Goal: Task Accomplishment & Management: Complete application form

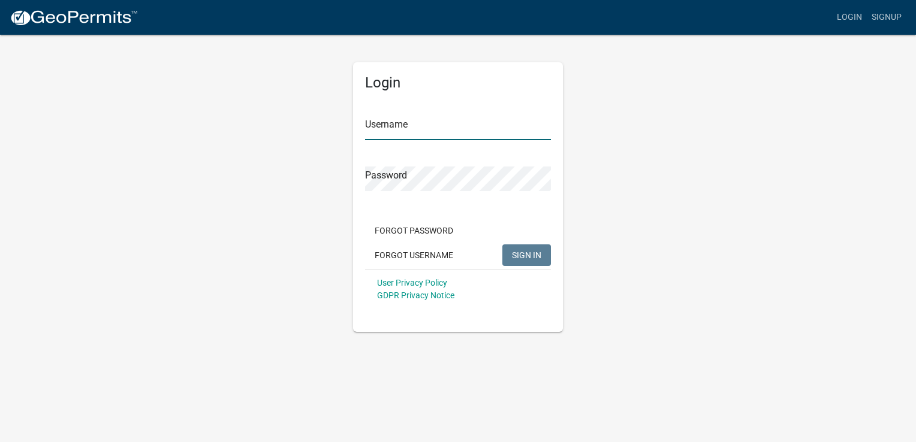
click at [439, 127] on input "Username" at bounding box center [458, 128] width 186 height 25
click at [853, 19] on link "Login" at bounding box center [849, 17] width 35 height 23
click at [502, 104] on div "Username" at bounding box center [458, 119] width 186 height 41
click at [465, 123] on input "Username" at bounding box center [458, 128] width 186 height 25
click at [520, 255] on span "SIGN IN" at bounding box center [526, 255] width 29 height 10
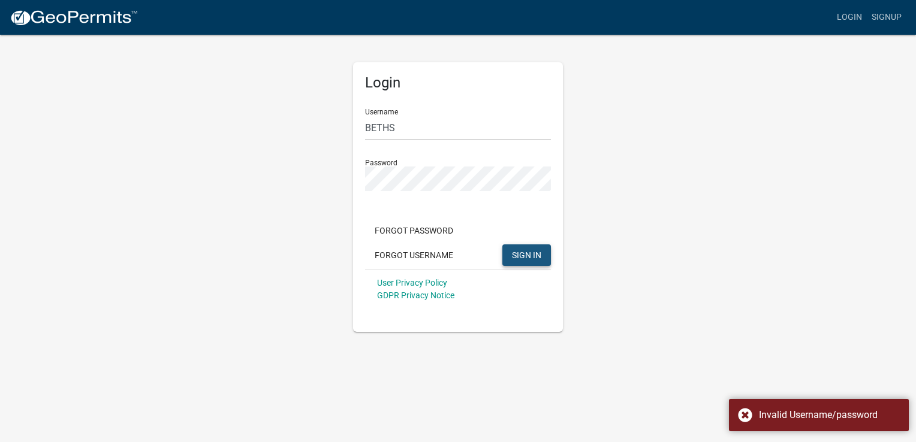
click at [520, 255] on span "SIGN IN" at bounding box center [526, 255] width 29 height 10
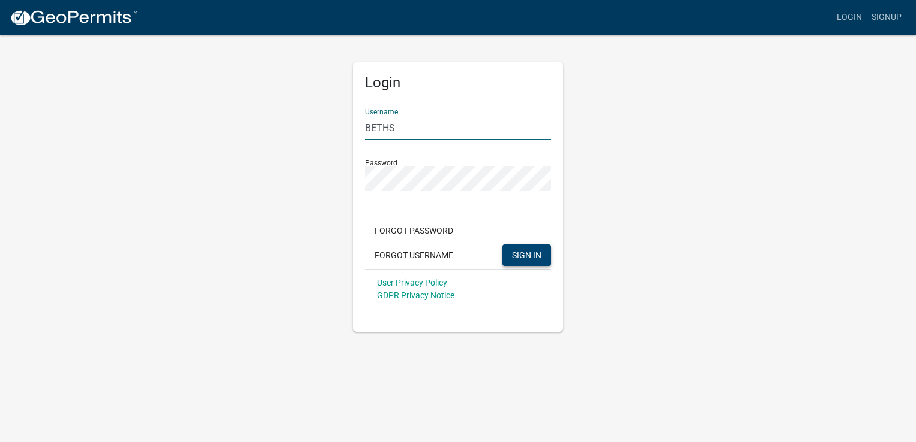
drag, startPoint x: 406, startPoint y: 129, endPoint x: 362, endPoint y: 130, distance: 44.4
click at [362, 130] on div "Login Username BETHS Password Forgot Password Forgot Username SIGN IN User Priv…" at bounding box center [458, 197] width 210 height 270
click at [525, 255] on span "SIGN IN" at bounding box center [526, 255] width 29 height 10
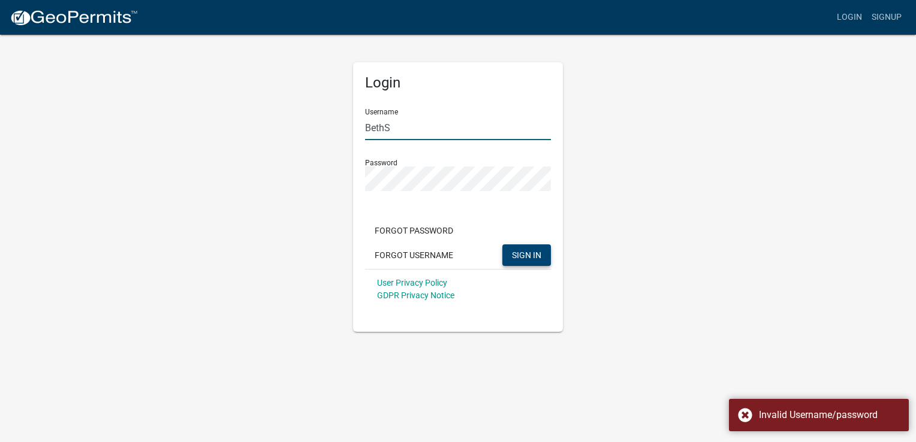
click at [418, 128] on input "BethS" at bounding box center [458, 128] width 186 height 25
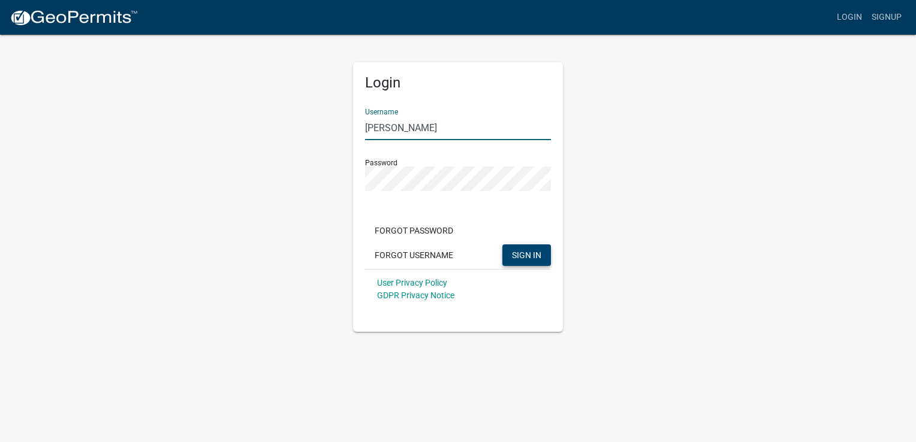
type input "Beth S"
click at [526, 254] on span "SIGN IN" at bounding box center [526, 255] width 29 height 10
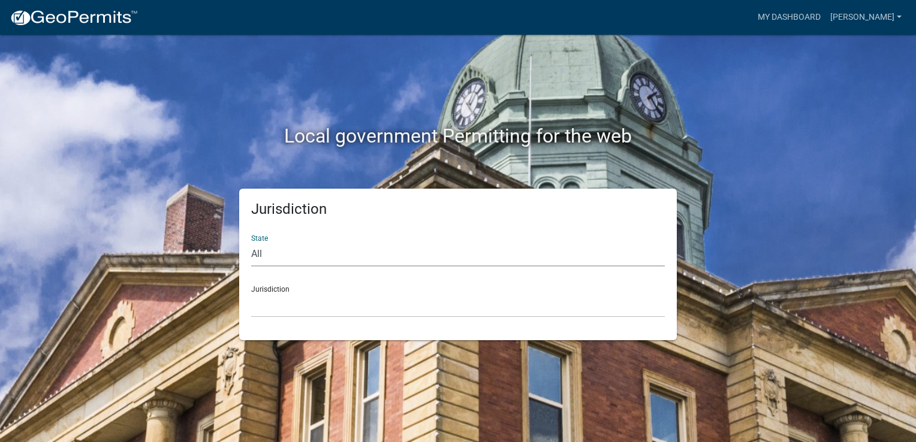
click at [314, 248] on select "All Colorado Georgia Indiana Iowa Kansas Minnesota Ohio South Carolina Wisconsin" at bounding box center [458, 254] width 414 height 25
select select "Indiana"
click at [251, 242] on select "All Colorado Georgia Indiana Iowa Kansas Minnesota Ohio South Carolina Wisconsin" at bounding box center [458, 254] width 414 height 25
click at [286, 302] on select "City of Charlestown, Indiana City of Jeffersonville, Indiana City of Logansport…" at bounding box center [458, 305] width 414 height 25
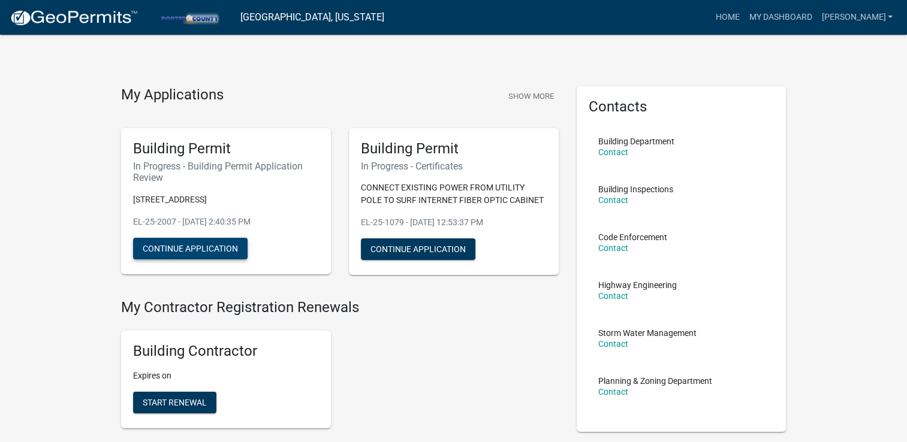
click at [200, 253] on button "Continue Application" at bounding box center [190, 249] width 115 height 22
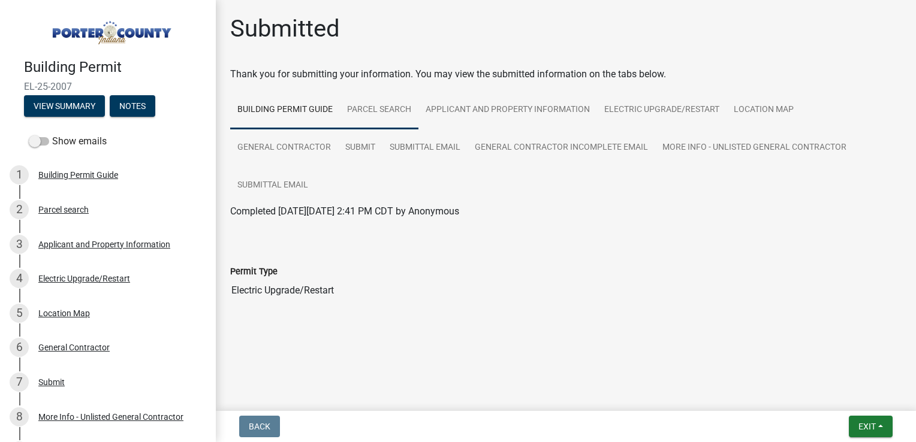
click at [389, 106] on link "Parcel search" at bounding box center [379, 110] width 79 height 38
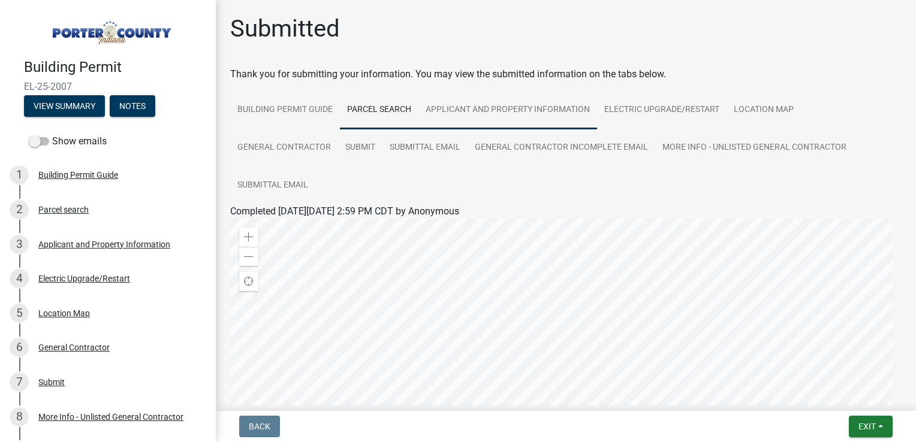
click at [471, 109] on link "Applicant and Property Information" at bounding box center [507, 110] width 179 height 38
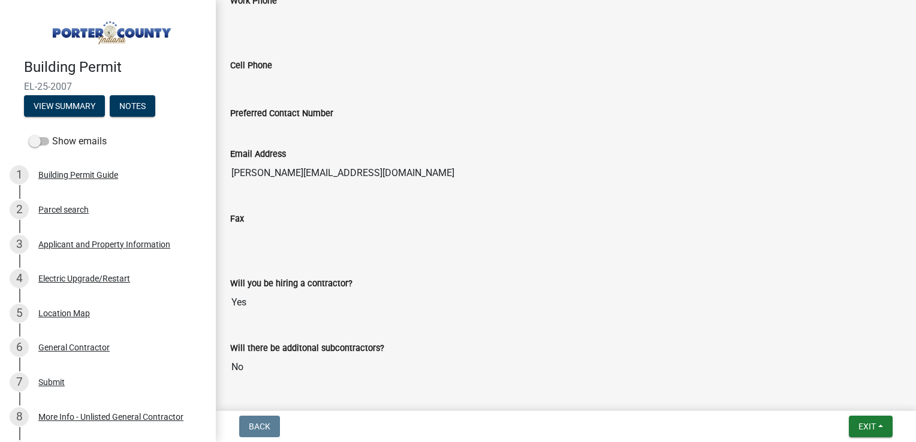
scroll to position [1652, 0]
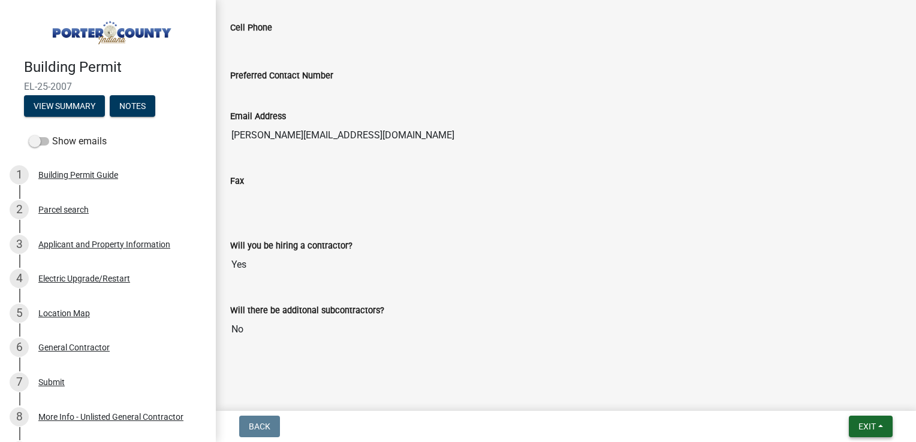
click at [865, 430] on span "Exit" at bounding box center [867, 427] width 17 height 10
click at [672, 253] on input "Yes" at bounding box center [566, 265] width 672 height 24
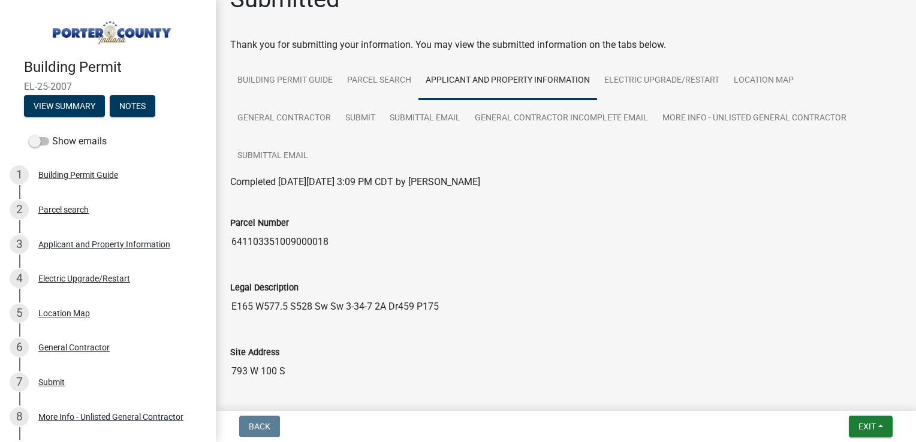
scroll to position [0, 0]
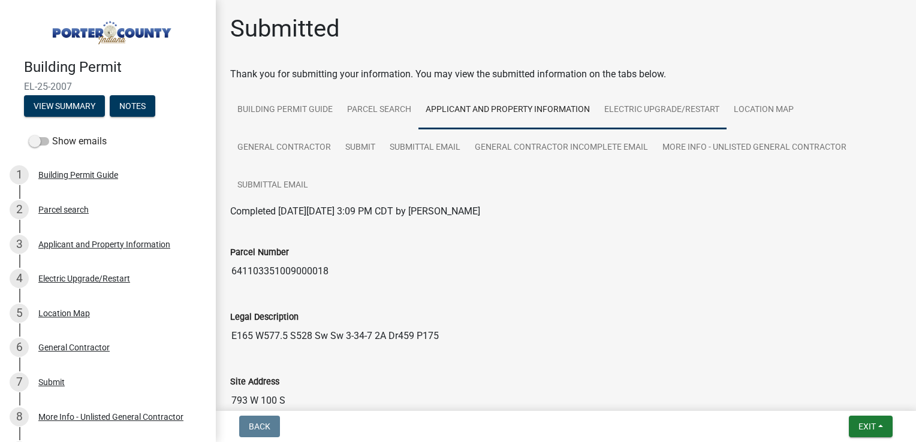
click at [676, 106] on link "Electric Upgrade/Restart" at bounding box center [662, 110] width 130 height 38
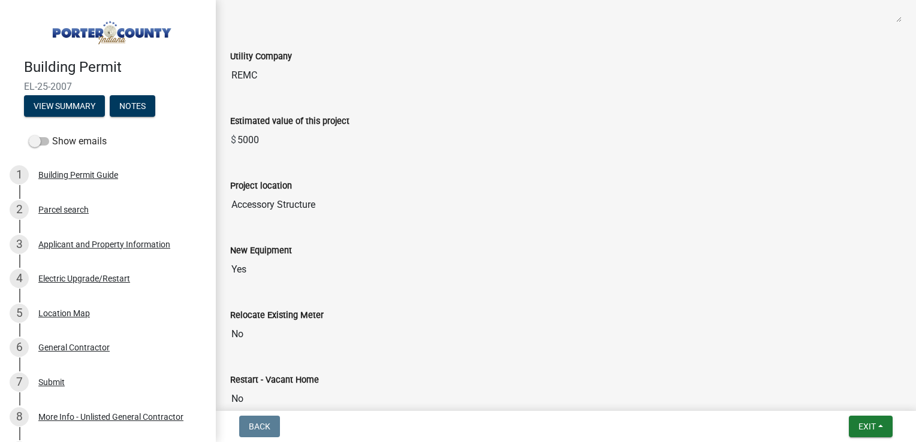
scroll to position [246, 0]
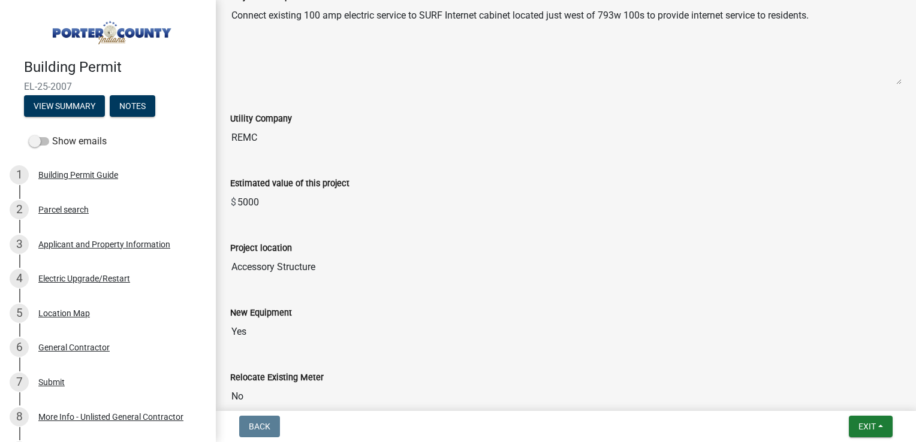
click at [295, 263] on input "Accessory Structure" at bounding box center [566, 267] width 672 height 24
drag, startPoint x: 366, startPoint y: 270, endPoint x: 189, endPoint y: 267, distance: 176.3
click at [189, 267] on div "Building Permit EL-25-2007 View Summary Notes Show emails 1 Building Permit Gui…" at bounding box center [458, 221] width 916 height 442
click at [139, 104] on button "Notes" at bounding box center [133, 106] width 46 height 22
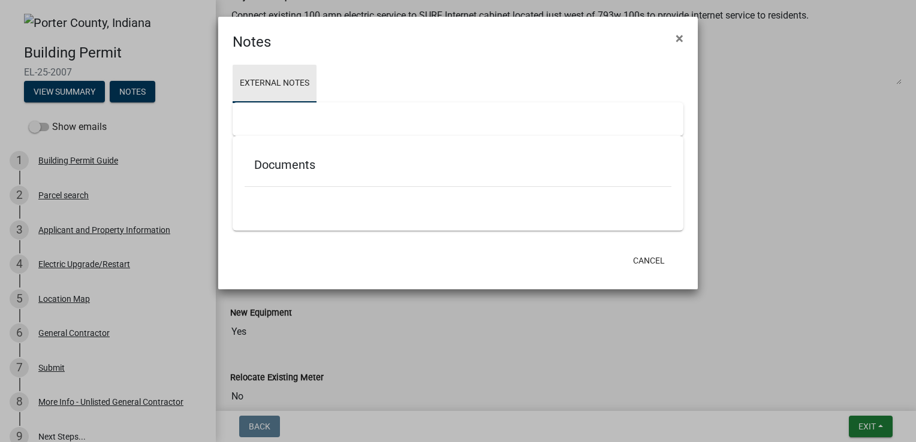
click at [297, 85] on link "External Notes" at bounding box center [275, 84] width 84 height 38
click at [680, 33] on span "×" at bounding box center [680, 38] width 8 height 17
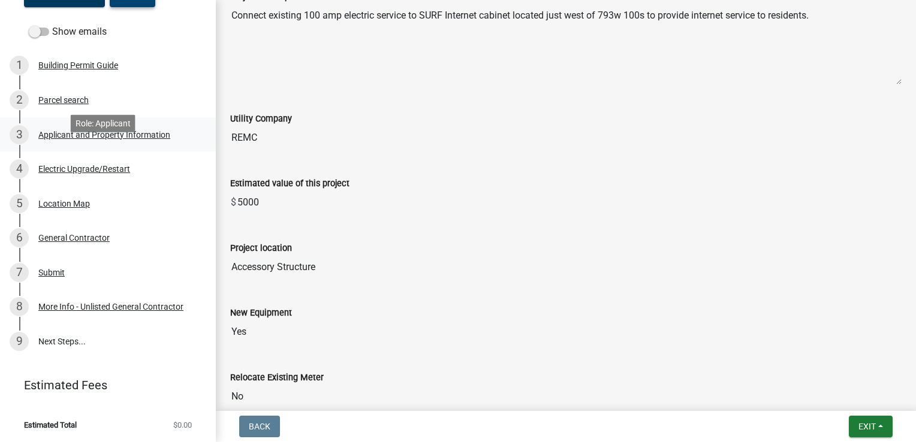
scroll to position [96, 0]
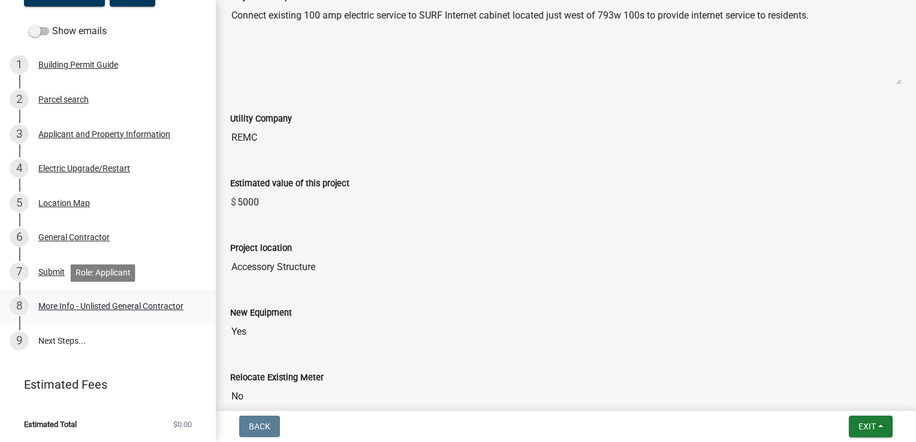
click at [145, 309] on div "More Info - Unlisted General Contractor" at bounding box center [110, 306] width 145 height 8
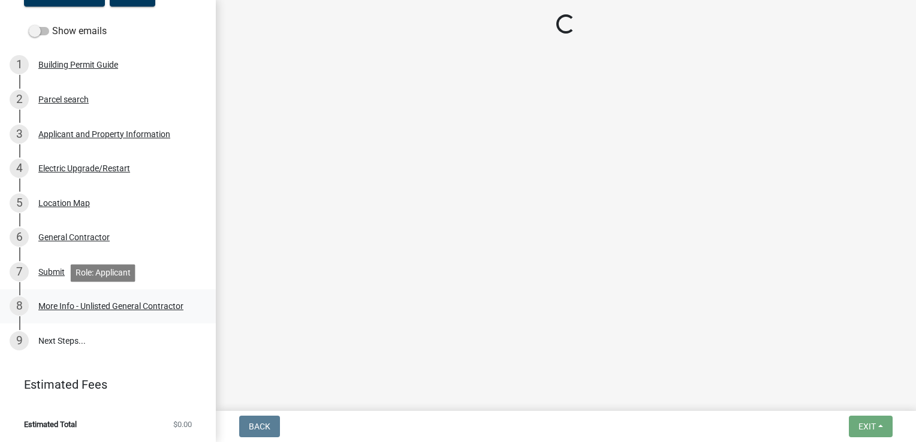
scroll to position [0, 0]
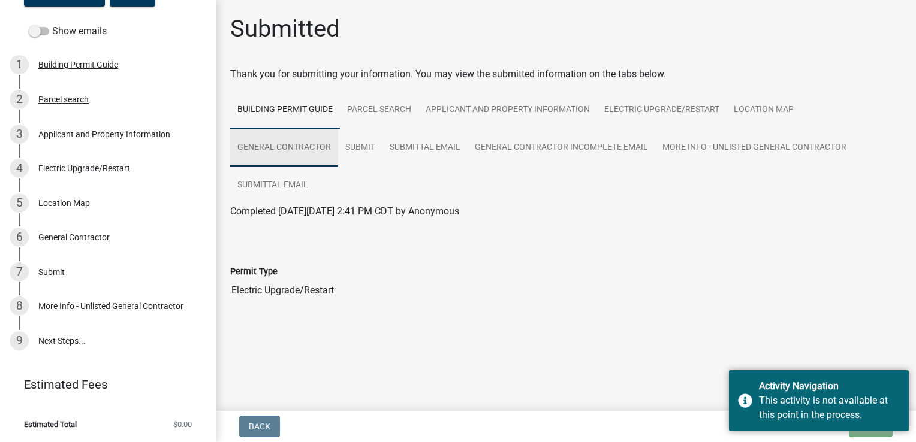
click at [313, 145] on link "General Contractor" at bounding box center [284, 148] width 108 height 38
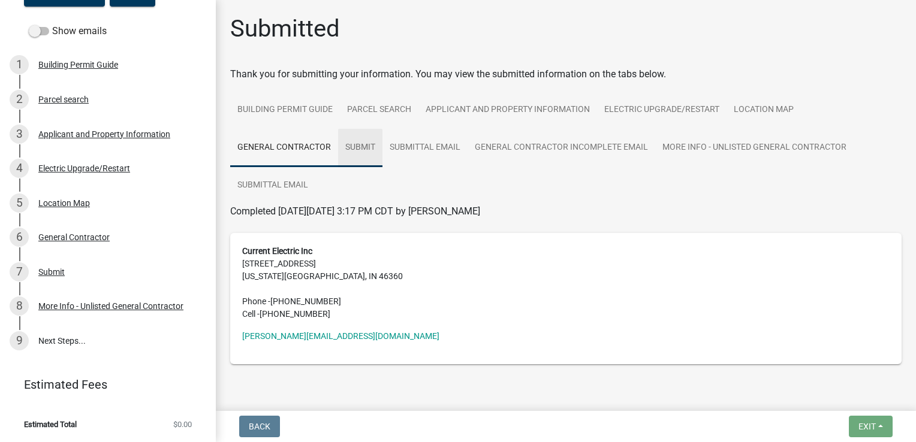
click at [371, 145] on link "Submit" at bounding box center [360, 148] width 44 height 38
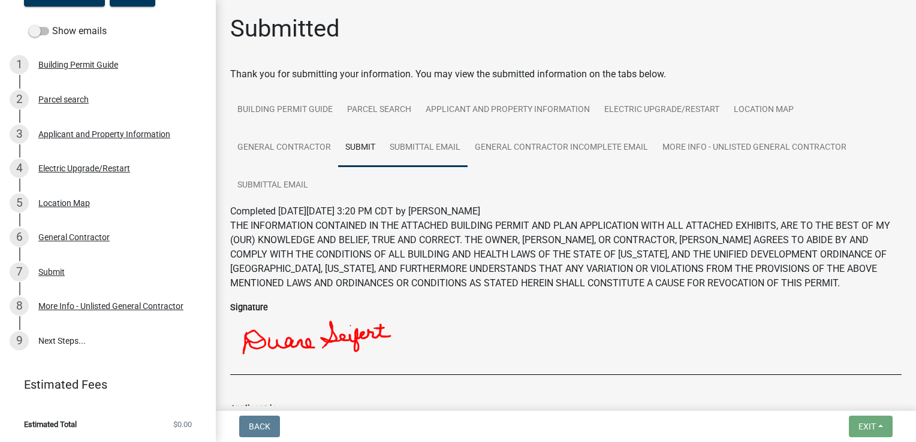
click at [430, 145] on link "Submittal Email" at bounding box center [425, 148] width 85 height 38
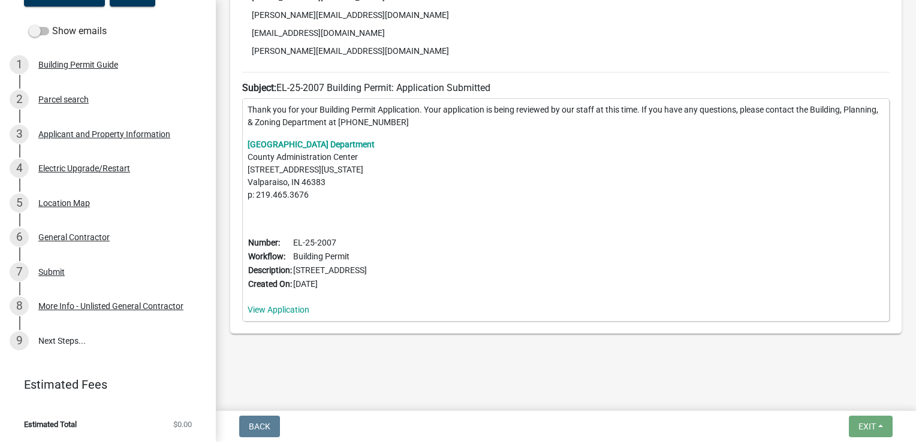
scroll to position [410, 0]
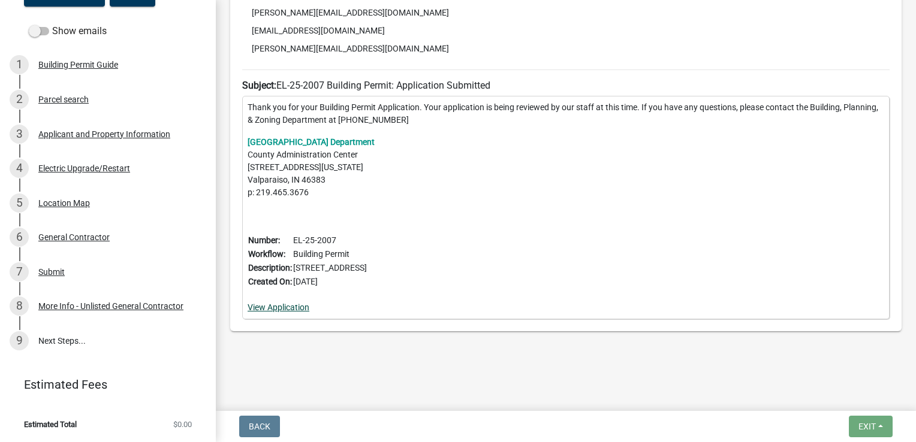
click at [281, 305] on link "View Application" at bounding box center [279, 308] width 62 height 10
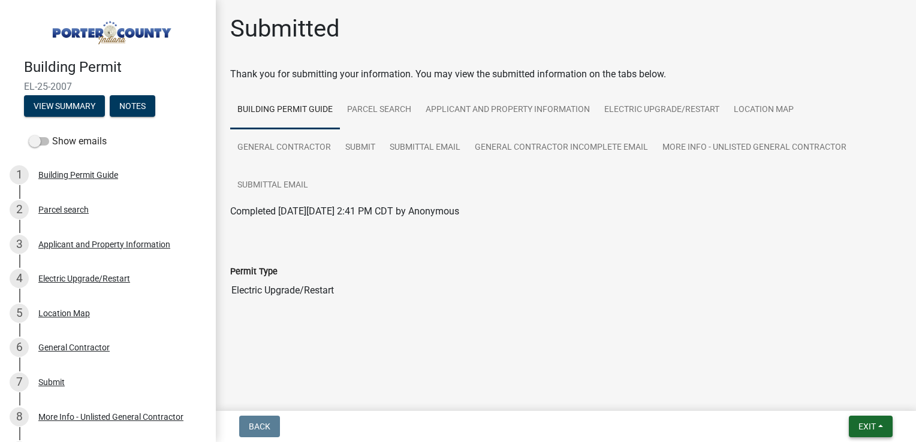
click at [855, 426] on button "Exit" at bounding box center [871, 427] width 44 height 22
click at [556, 339] on main "Submitted Thank you for submitting your information. You may view the submitted…" at bounding box center [566, 203] width 700 height 406
click at [85, 102] on button "View Summary" at bounding box center [64, 106] width 81 height 22
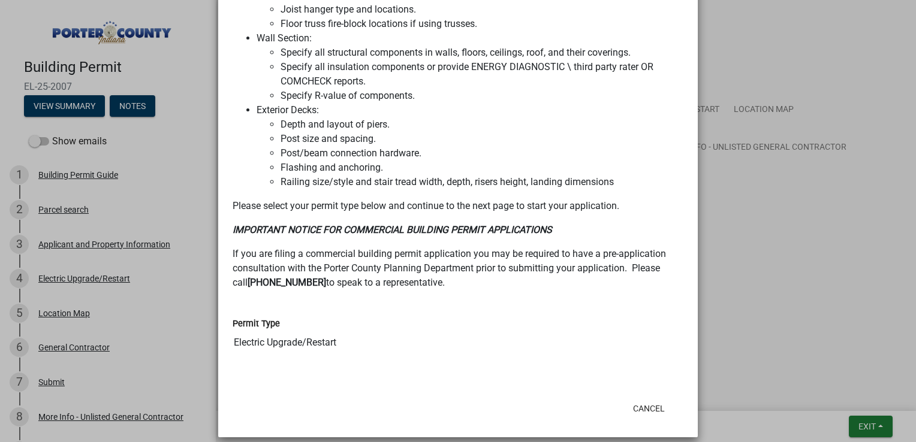
scroll to position [1011, 0]
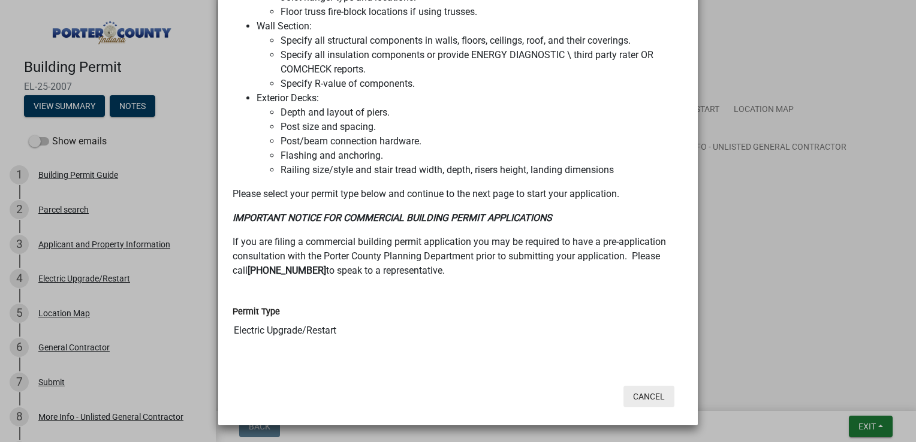
click at [638, 395] on button "Cancel" at bounding box center [649, 397] width 51 height 22
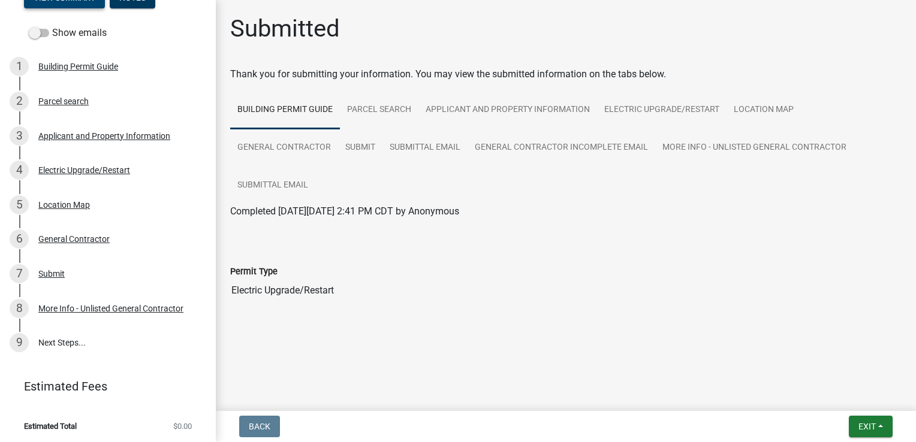
scroll to position [0, 0]
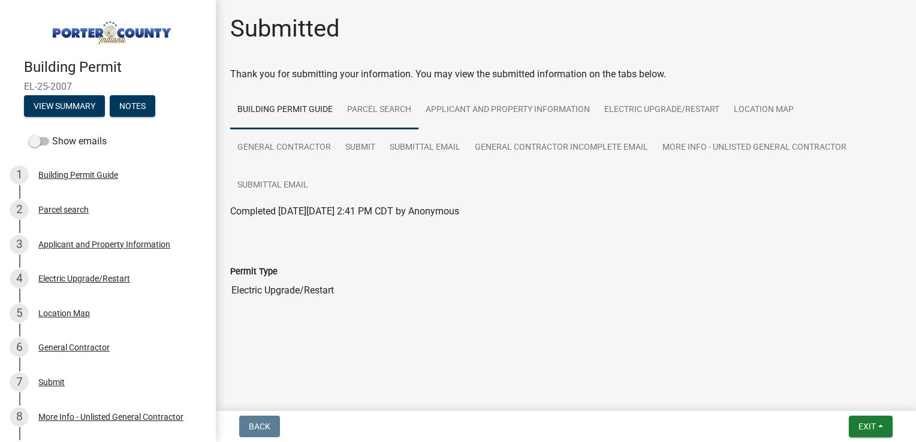
click at [386, 107] on link "Parcel search" at bounding box center [379, 110] width 79 height 38
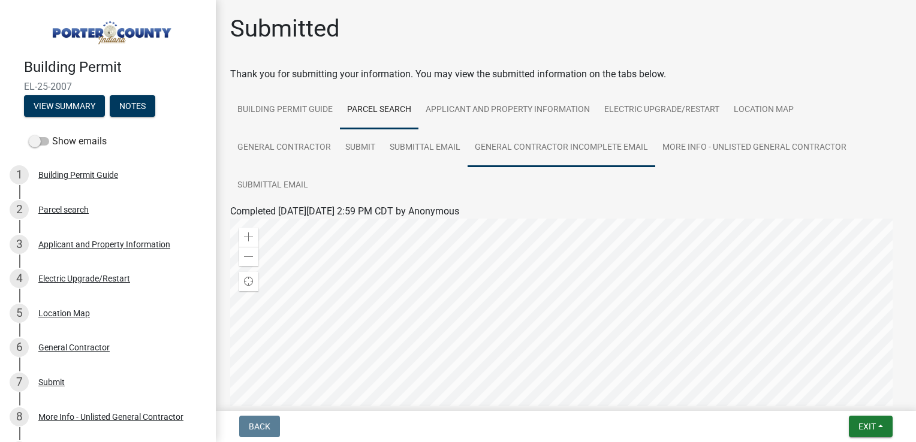
click at [610, 148] on link "General Contractor Incomplete Email" at bounding box center [562, 148] width 188 height 38
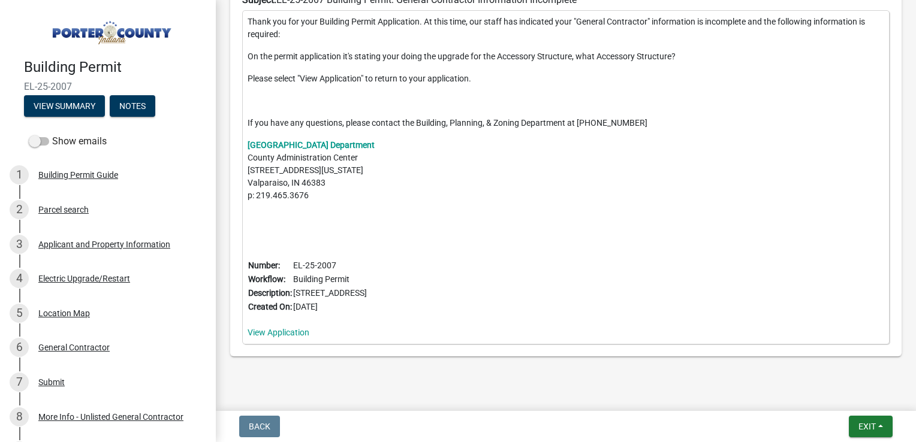
scroll to position [513, 0]
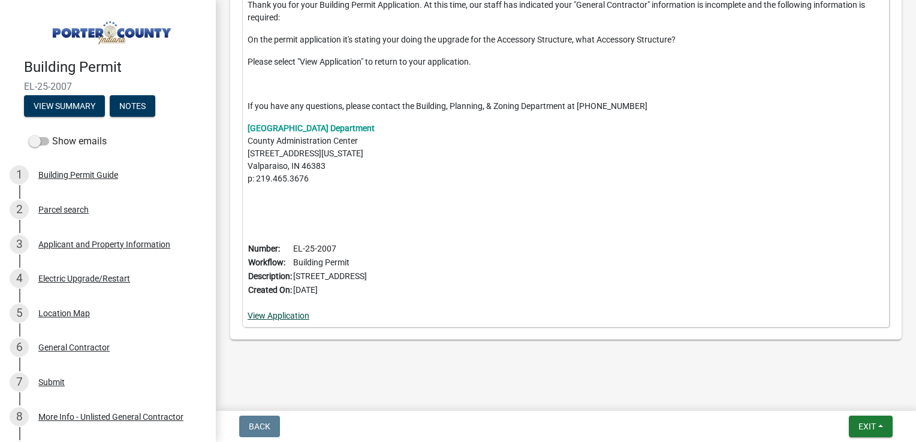
click at [293, 315] on link "View Application" at bounding box center [279, 316] width 62 height 10
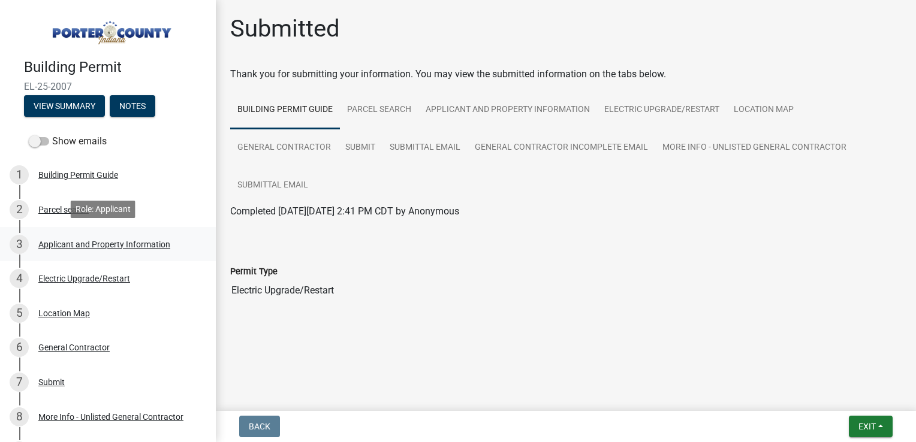
click at [153, 247] on div "Applicant and Property Information" at bounding box center [104, 244] width 132 height 8
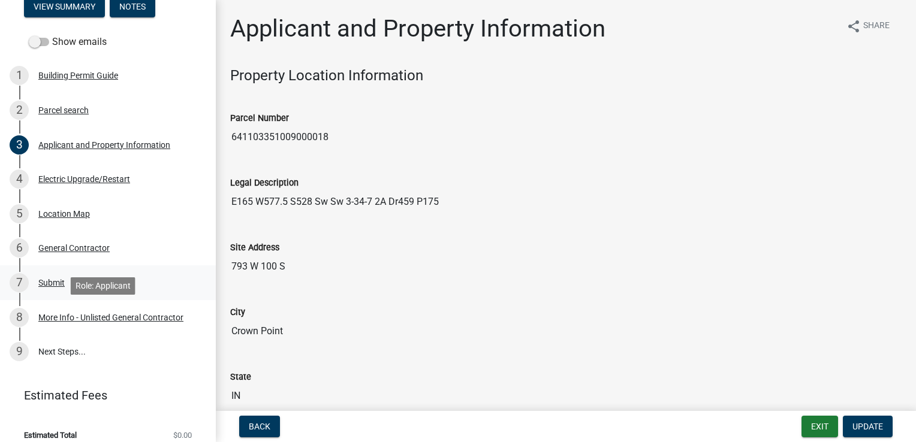
scroll to position [109, 0]
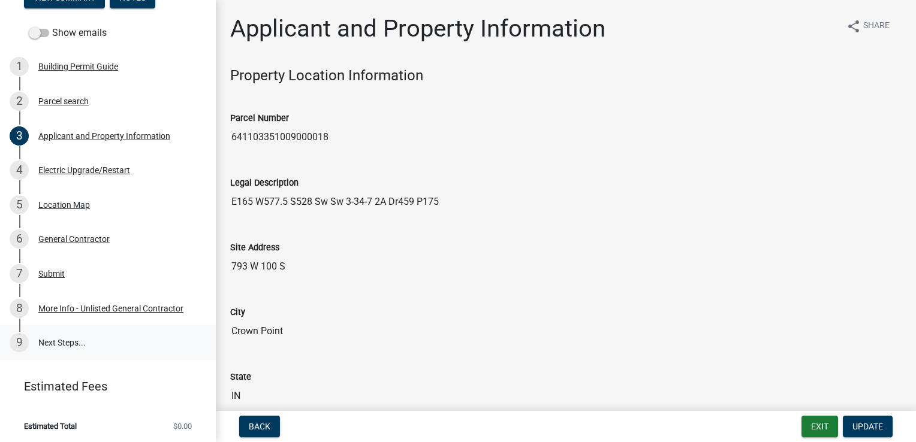
click at [104, 338] on link "9 Next Steps..." at bounding box center [108, 343] width 216 height 35
click at [91, 171] on div "Electric Upgrade/Restart" at bounding box center [84, 170] width 92 height 8
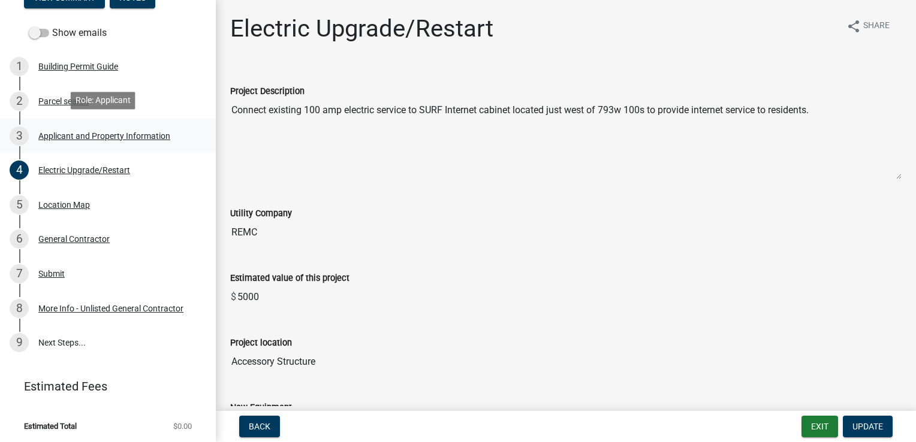
click at [73, 135] on div "Applicant and Property Information" at bounding box center [104, 136] width 132 height 8
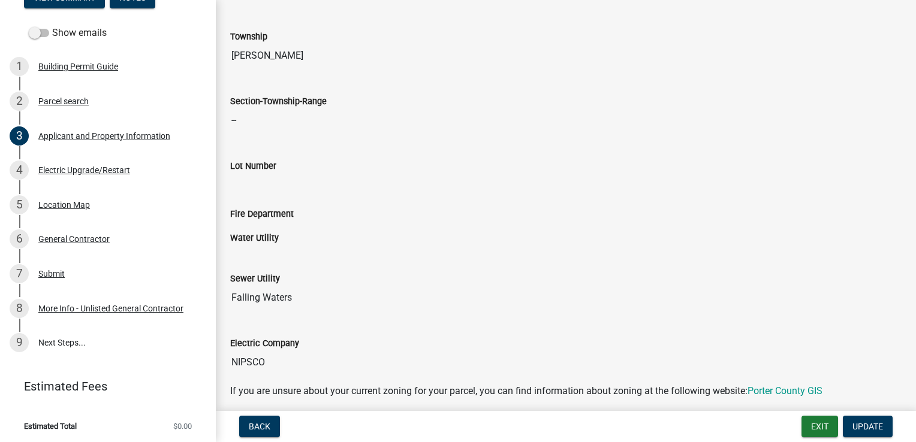
scroll to position [0, 0]
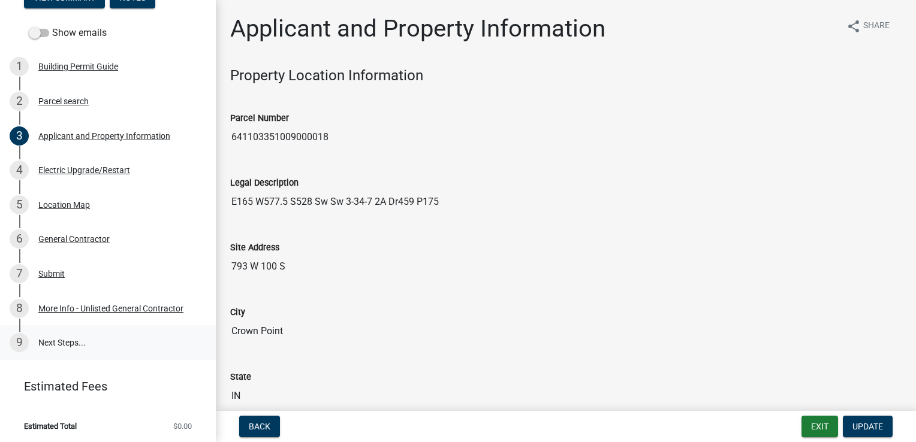
click at [70, 344] on link "9 Next Steps..." at bounding box center [108, 343] width 216 height 35
click at [67, 235] on div "General Contractor" at bounding box center [73, 239] width 71 height 8
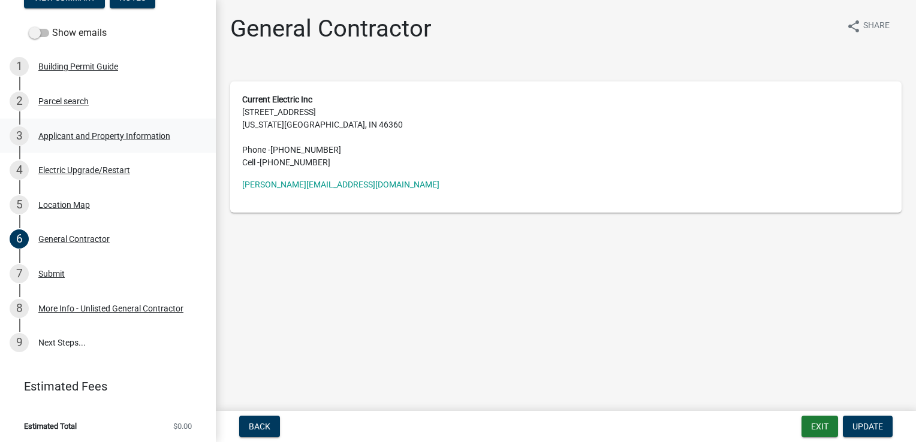
click at [79, 135] on div "Applicant and Property Information" at bounding box center [104, 136] width 132 height 8
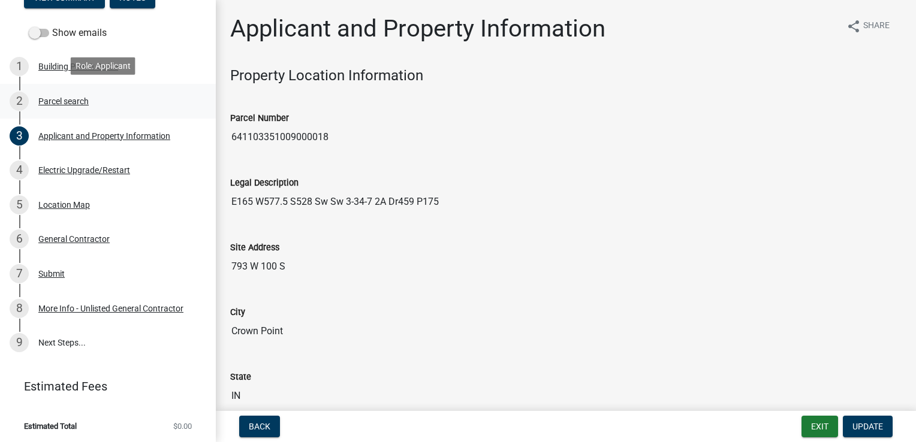
click at [74, 100] on div "Parcel search" at bounding box center [63, 101] width 50 height 8
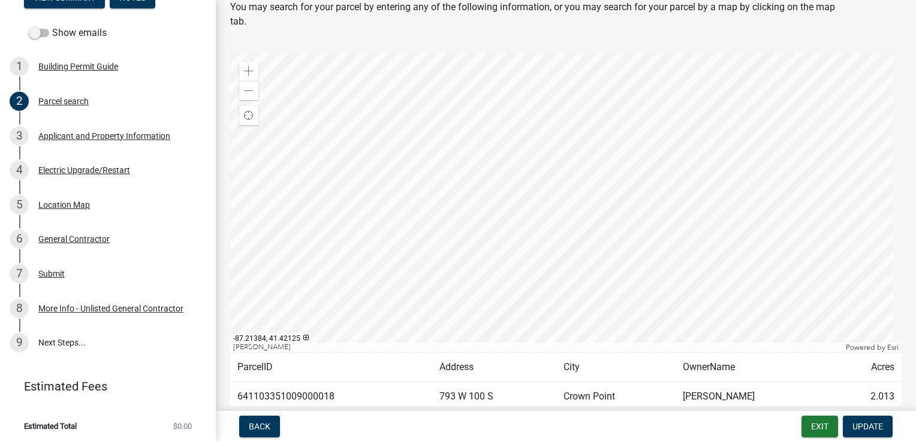
scroll to position [99, 0]
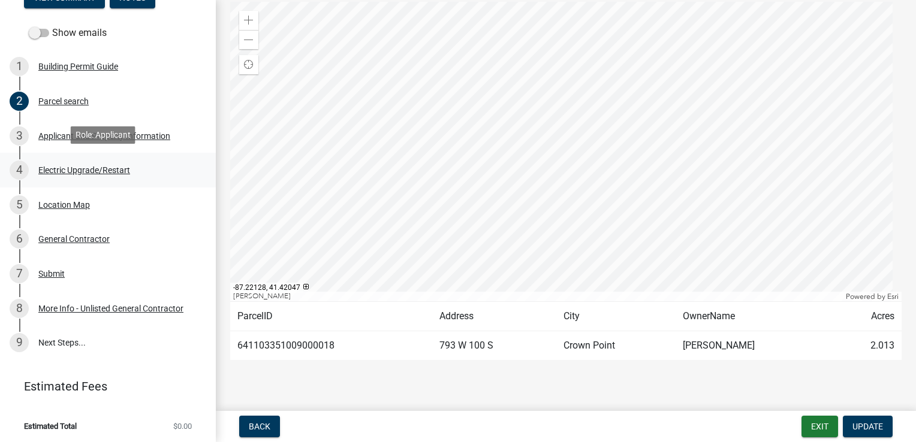
click at [116, 167] on div "4 Electric Upgrade/Restart" at bounding box center [103, 170] width 187 height 19
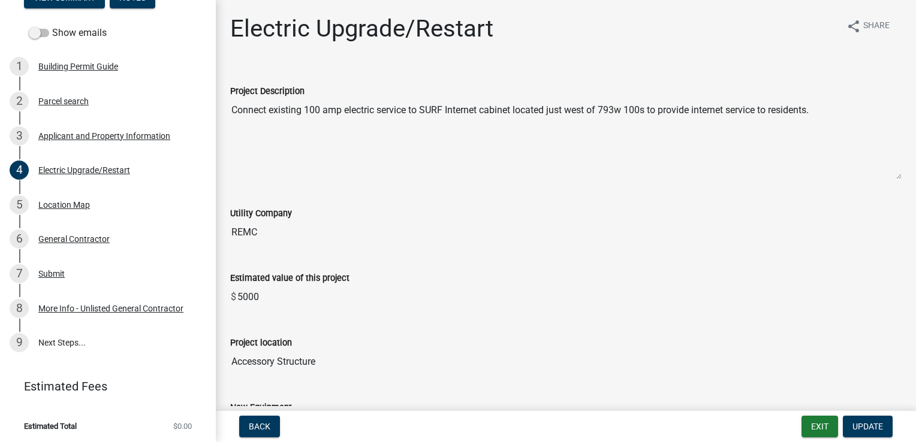
scroll to position [109, 0]
click at [79, 203] on div "Location Map" at bounding box center [64, 205] width 52 height 8
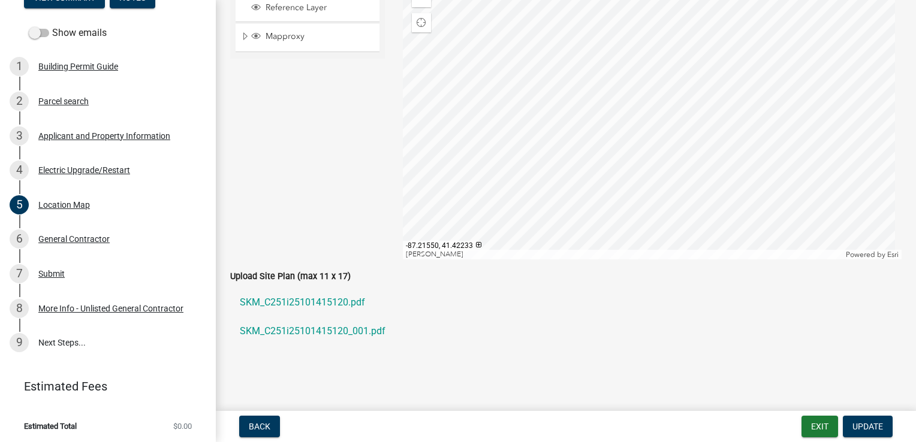
scroll to position [185, 0]
click at [85, 243] on div "6 General Contractor" at bounding box center [103, 239] width 187 height 19
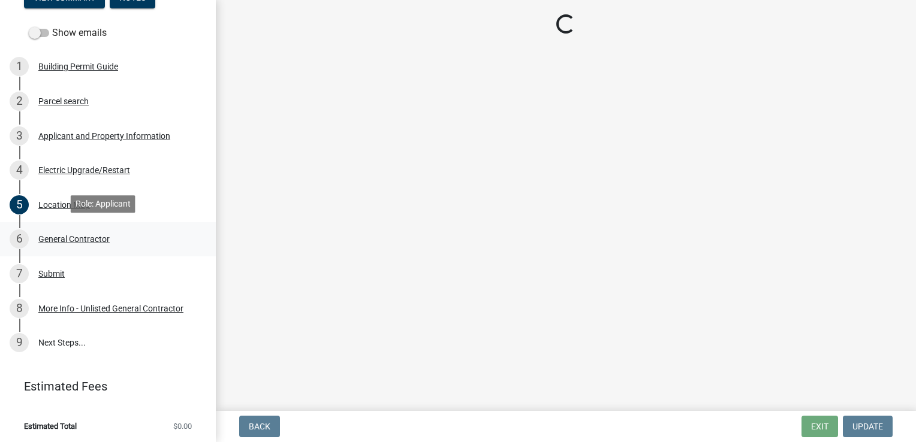
scroll to position [0, 0]
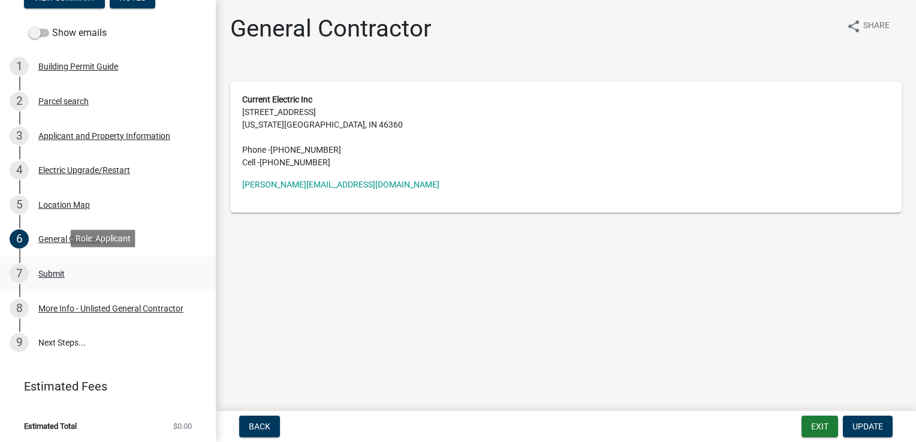
click at [59, 271] on div "Submit" at bounding box center [51, 274] width 26 height 8
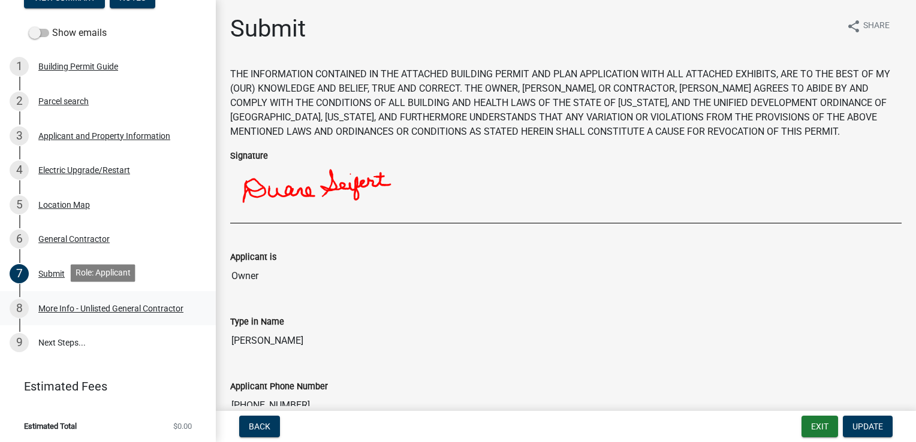
click at [64, 305] on div "More Info - Unlisted General Contractor" at bounding box center [110, 309] width 145 height 8
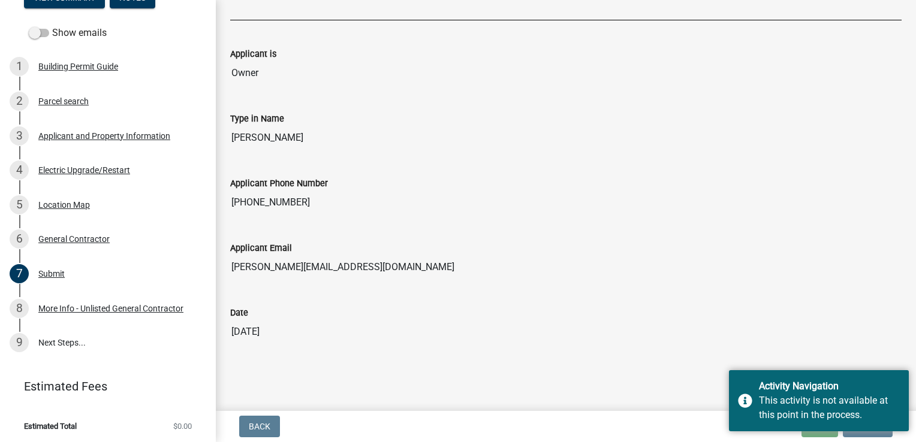
scroll to position [205, 0]
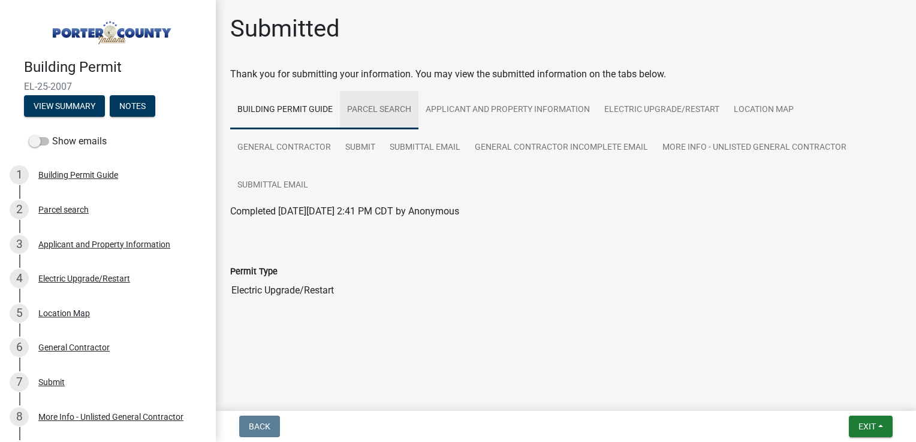
click at [386, 113] on link "Parcel search" at bounding box center [379, 110] width 79 height 38
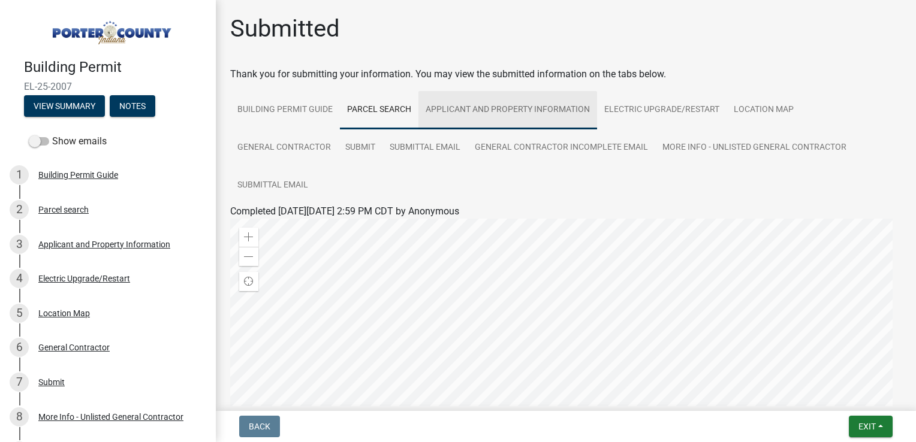
click at [465, 112] on link "Applicant and Property Information" at bounding box center [507, 110] width 179 height 38
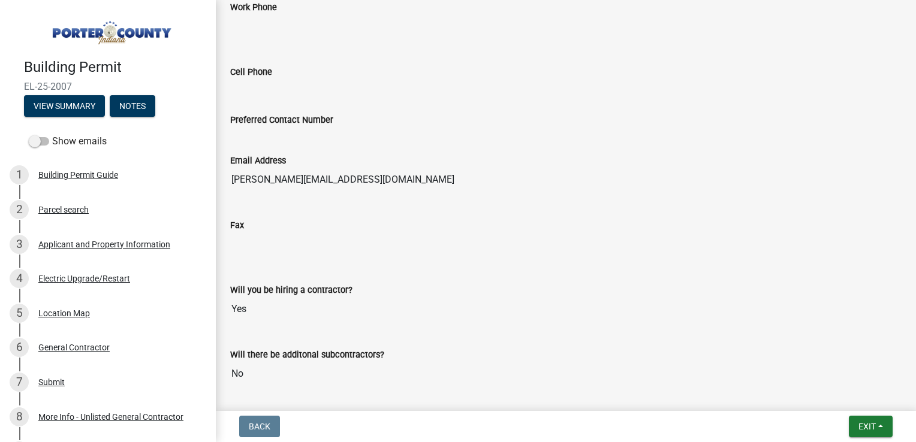
scroll to position [1652, 0]
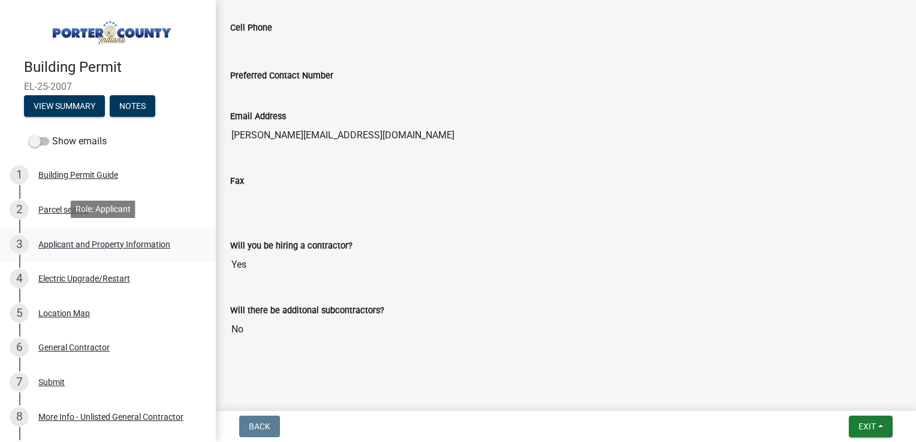
click at [80, 241] on div "Applicant and Property Information" at bounding box center [104, 244] width 132 height 8
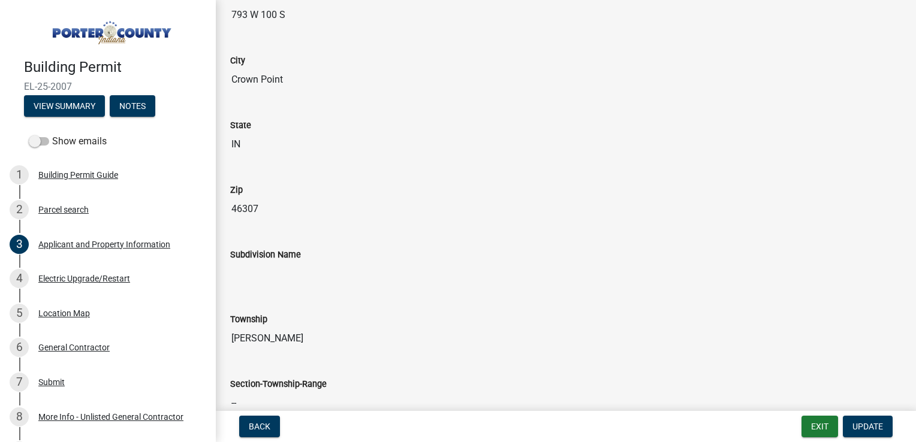
scroll to position [338, 0]
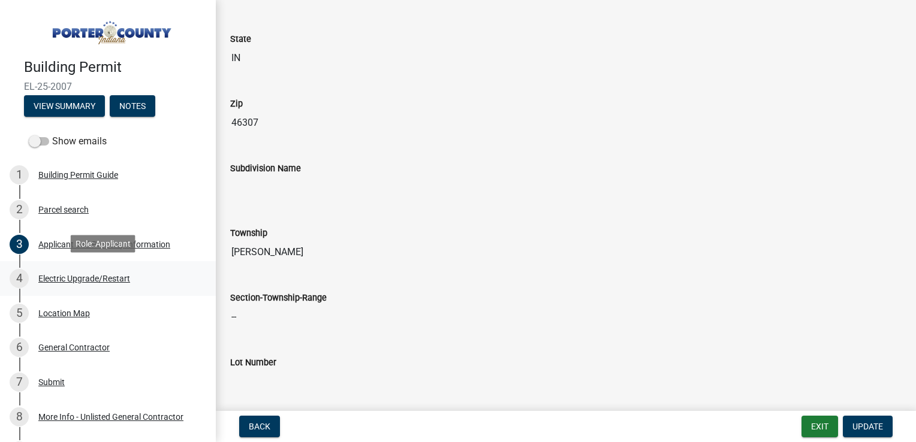
click at [111, 281] on div "Electric Upgrade/Restart" at bounding box center [84, 279] width 92 height 8
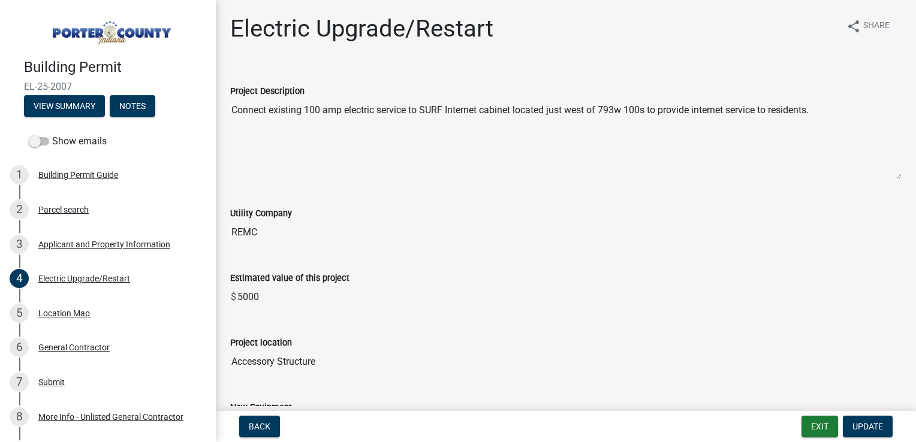
drag, startPoint x: 233, startPoint y: 111, endPoint x: 832, endPoint y: 124, distance: 599.1
click at [832, 124] on textarea "Connect existing 100 amp electric service to SURF Internet cabinet located just…" at bounding box center [566, 139] width 672 height 82
